Goal: Navigation & Orientation: Find specific page/section

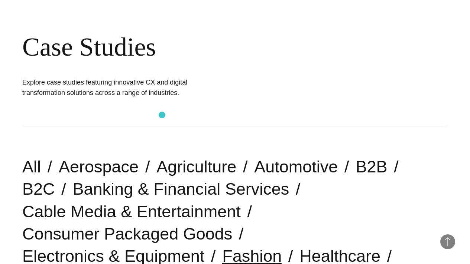
scroll to position [215, 0]
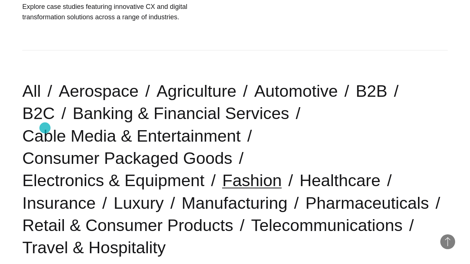
click at [222, 171] on link "Fashion" at bounding box center [251, 180] width 59 height 19
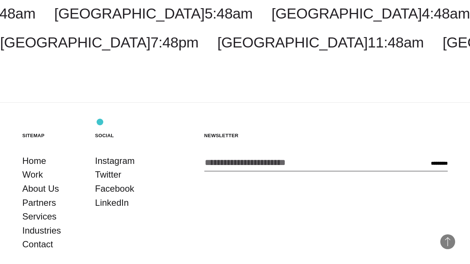
scroll to position [1892, 0]
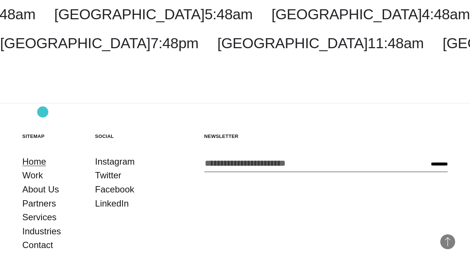
click at [43, 155] on link "Home" at bounding box center [34, 162] width 24 height 14
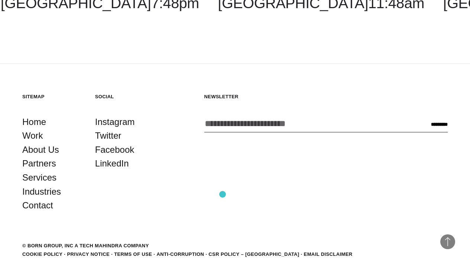
scroll to position [1961, 0]
